Goal: Register for event/course

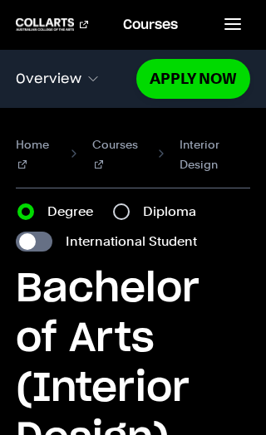
click at [35, 245] on input "International Student" at bounding box center [34, 242] width 37 height 20
checkbox input "true"
click at [122, 213] on input "Diploma" at bounding box center [121, 211] width 17 height 17
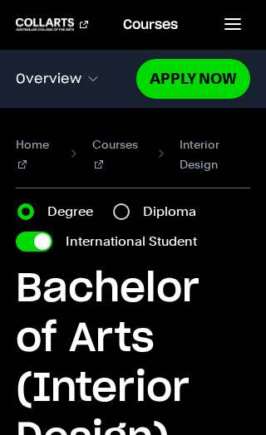
radio input "true"
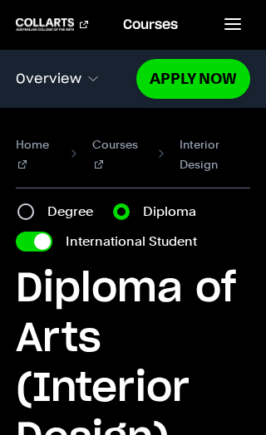
click at [29, 217] on input "Degree" at bounding box center [25, 211] width 17 height 17
radio input "true"
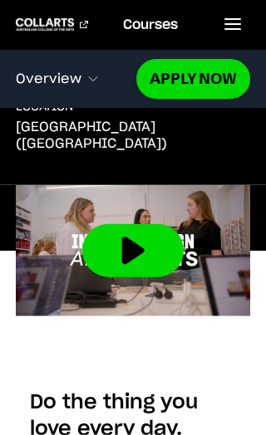
scroll to position [779, 0]
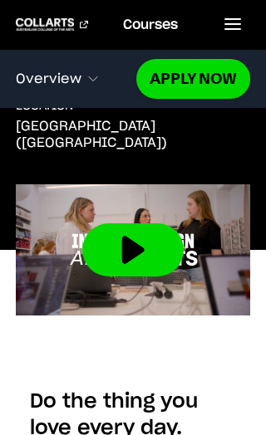
click at [194, 78] on link "Apply Now" at bounding box center [193, 78] width 114 height 39
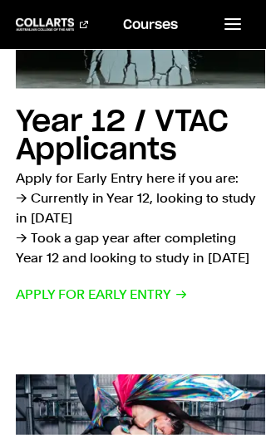
scroll to position [846, 0]
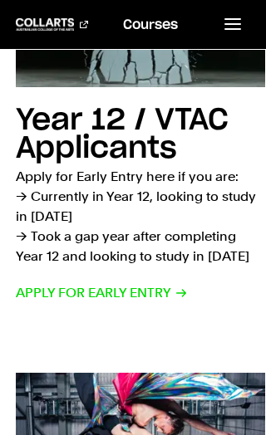
click at [95, 283] on span "Apply for Early Entry" at bounding box center [102, 293] width 172 height 20
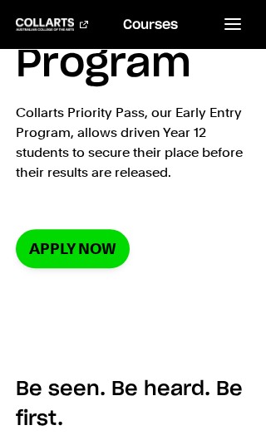
scroll to position [366, 0]
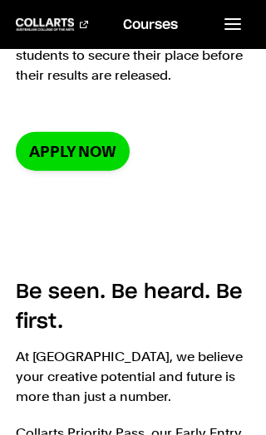
click at [70, 154] on link "Apply now" at bounding box center [73, 151] width 114 height 39
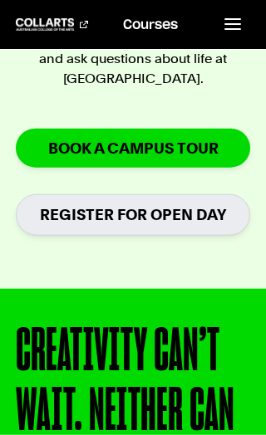
scroll to position [775, 0]
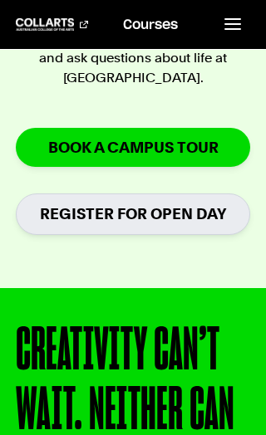
click at [121, 202] on link "Register for Open Day" at bounding box center [133, 213] width 234 height 41
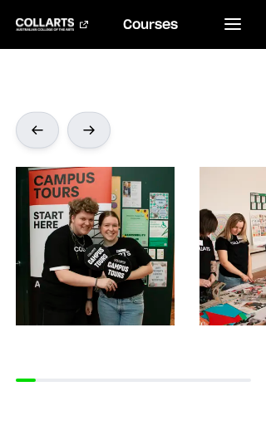
scroll to position [330, 0]
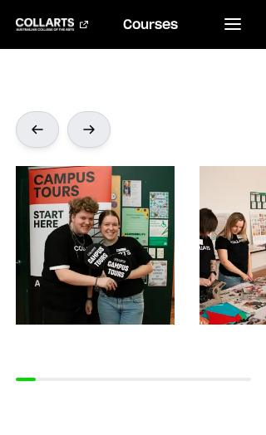
click at [91, 111] on div at bounding box center [88, 129] width 43 height 37
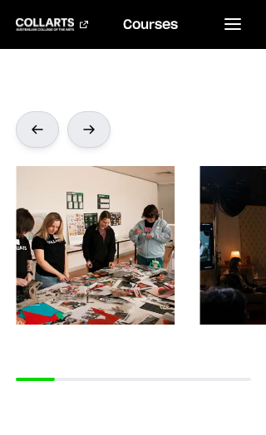
click at [94, 111] on div at bounding box center [88, 129] width 43 height 37
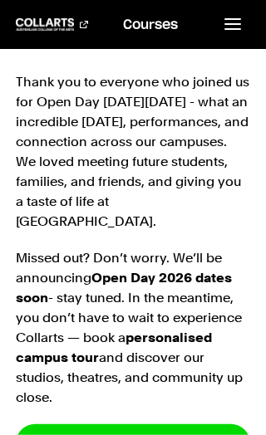
scroll to position [718, 0]
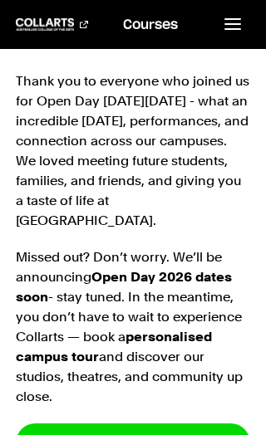
click at [123, 433] on strong "Book a Campus Tour" at bounding box center [133, 442] width 170 height 19
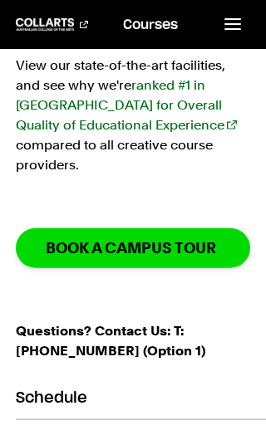
scroll to position [521, 0]
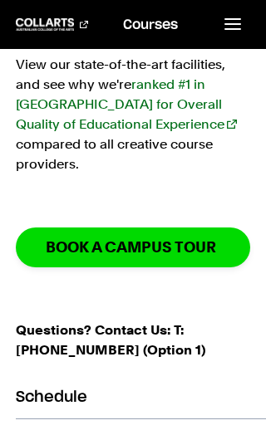
click at [105, 121] on link "ranked #1 in [GEOGRAPHIC_DATA] for Overall Quality of Educational Experience" at bounding box center [126, 104] width 220 height 56
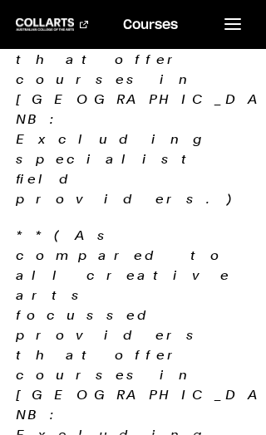
scroll to position [5056, 0]
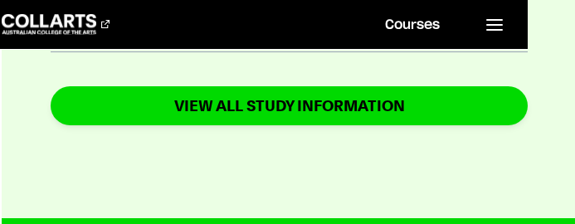
scroll to position [227, 0]
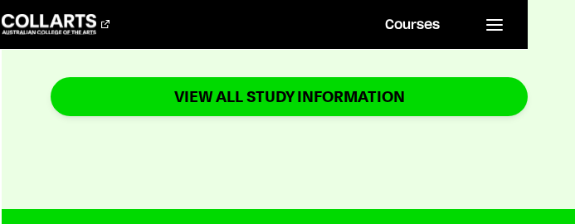
click at [265, 100] on link "VIEW ALL STUDY INFORMATION" at bounding box center [288, 96] width 477 height 39
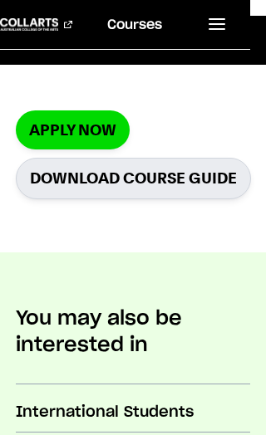
scroll to position [686, 0]
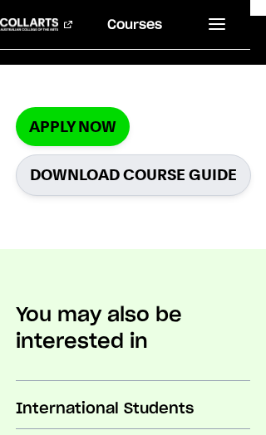
click at [125, 172] on link "Download Course Guide" at bounding box center [133, 174] width 235 height 41
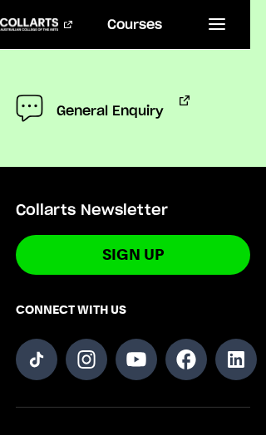
scroll to position [1702, 0]
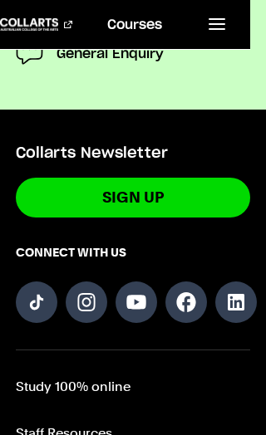
click at [106, 207] on link "Sign Up" at bounding box center [133, 198] width 234 height 39
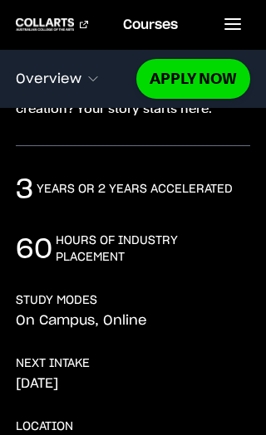
scroll to position [539, 0]
